Goal: Browse casually: Explore the website without a specific task or goal

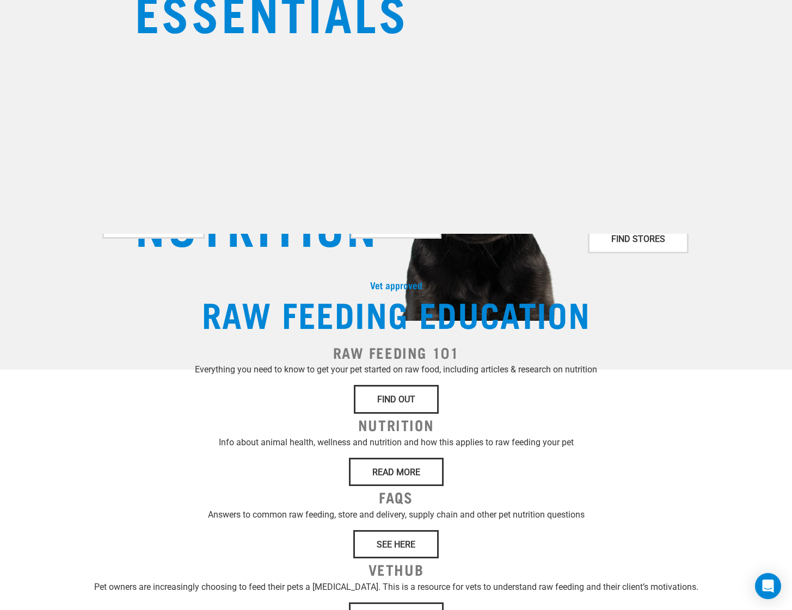
click at [474, 77] on div "Dog Shop All Dog Get Started Packs Wildly Good Meal Packs" at bounding box center [385, 87] width 424 height 22
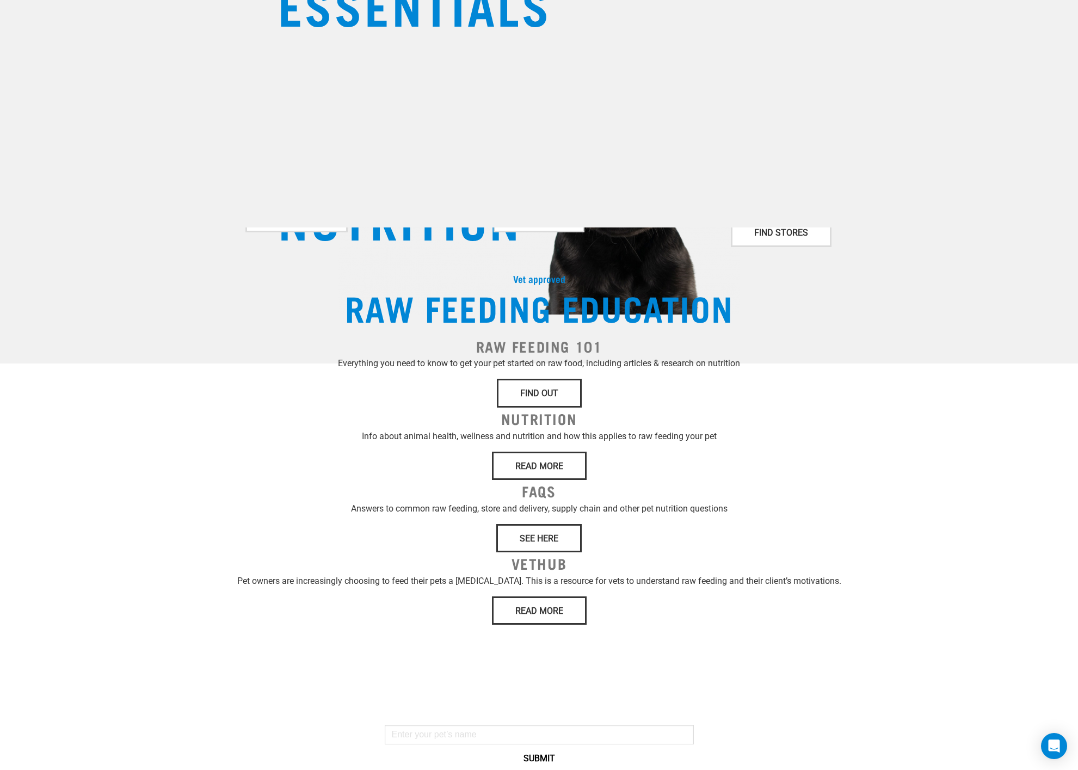
scroll to position [165, 0]
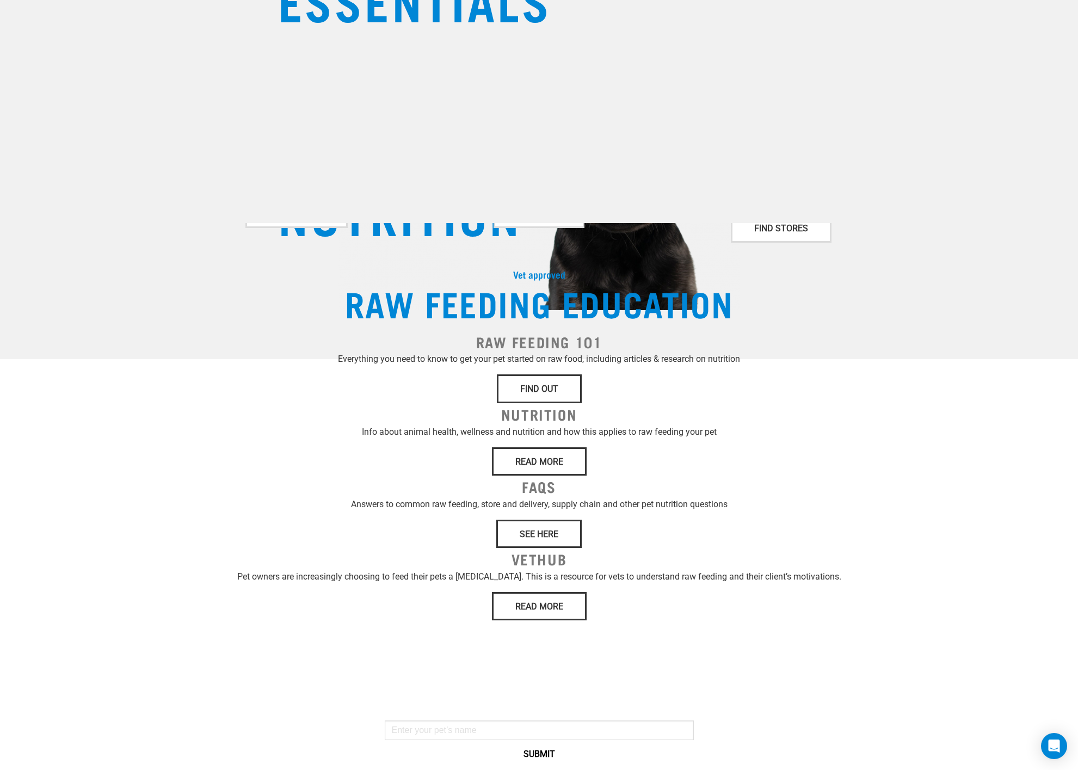
scroll to position [0, 0]
